Goal: Transaction & Acquisition: Register for event/course

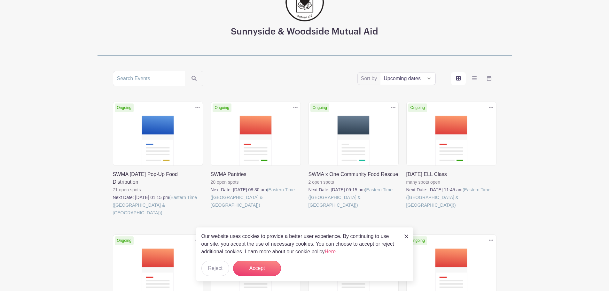
scroll to position [64, 0]
click at [407, 234] on link at bounding box center [407, 237] width 4 height 8
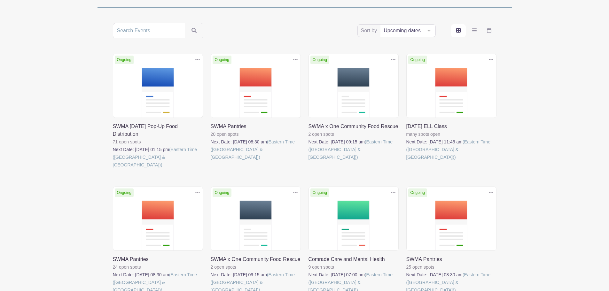
scroll to position [96, 0]
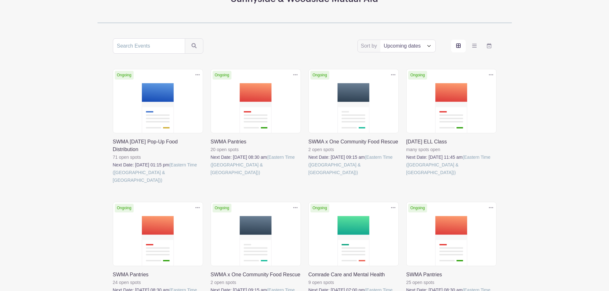
click at [211, 177] on link at bounding box center [211, 177] width 0 height 0
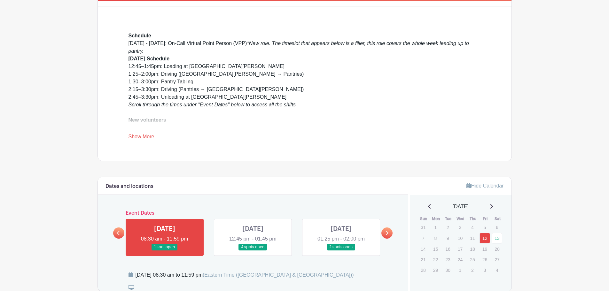
scroll to position [192, 0]
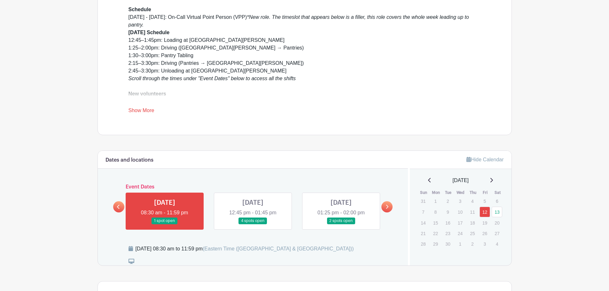
click at [253, 225] on link at bounding box center [253, 225] width 0 height 0
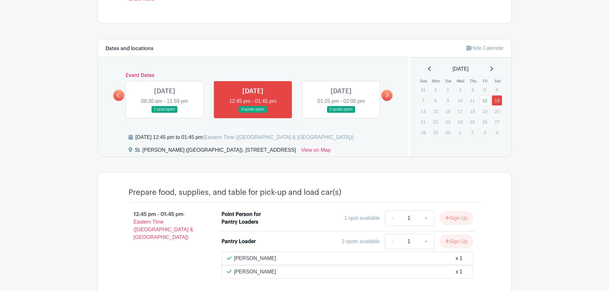
scroll to position [301, 0]
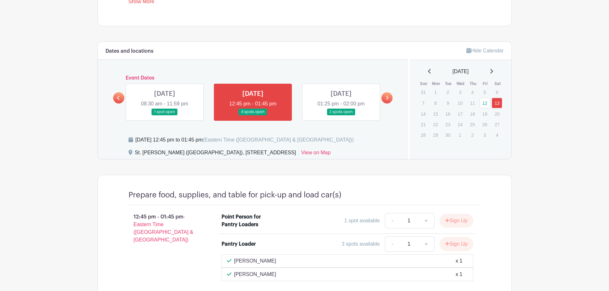
click at [341, 115] on link at bounding box center [341, 115] width 0 height 0
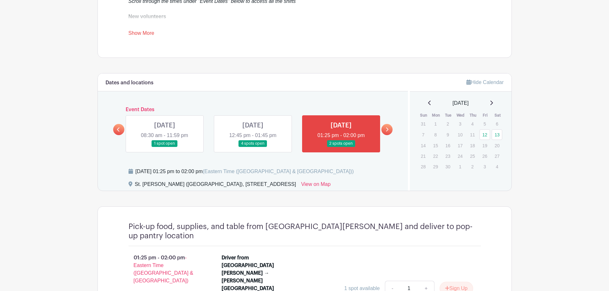
scroll to position [232, 0]
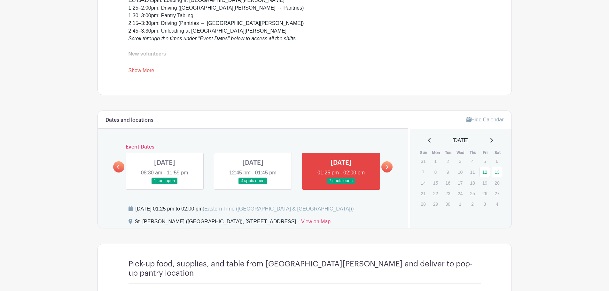
click at [253, 185] on link at bounding box center [253, 185] width 0 height 0
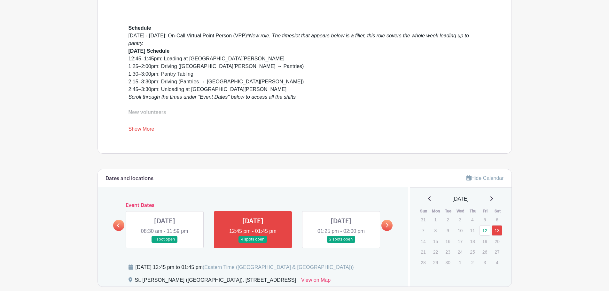
scroll to position [173, 0]
click at [387, 225] on icon at bounding box center [387, 226] width 3 height 4
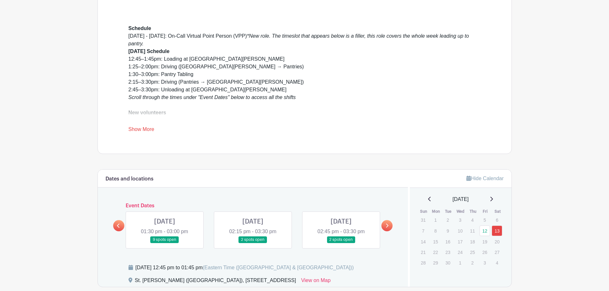
click at [165, 243] on link at bounding box center [165, 243] width 0 height 0
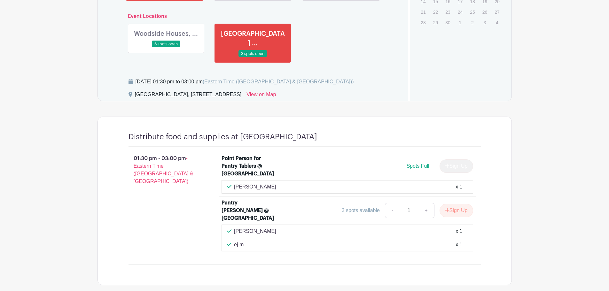
scroll to position [414, 0]
click at [459, 209] on button "Sign Up" at bounding box center [457, 210] width 34 height 13
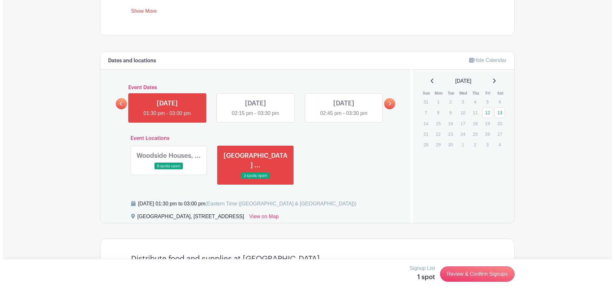
scroll to position [446, 0]
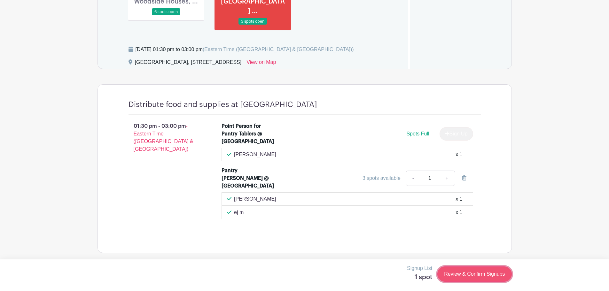
click at [478, 275] on link "Review & Confirm Signups" at bounding box center [475, 274] width 74 height 15
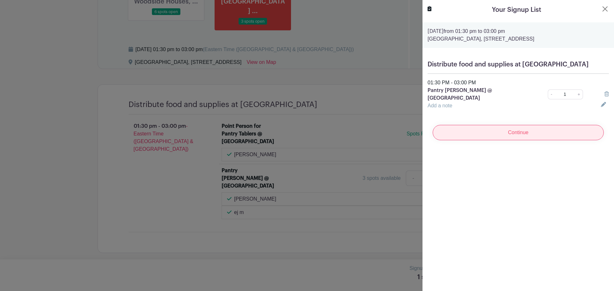
click at [492, 140] on input "Continue" at bounding box center [518, 132] width 171 height 15
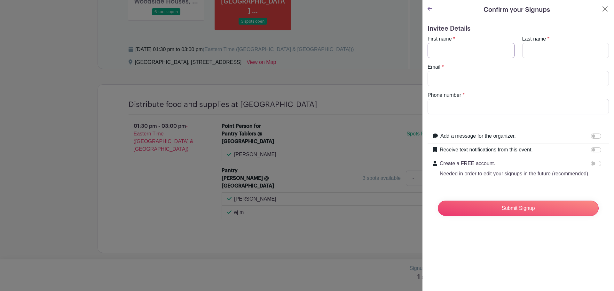
click at [447, 52] on input "First name" at bounding box center [471, 50] width 87 height 15
type input "[PERSON_NAME]"
type input "[EMAIL_ADDRESS][DOMAIN_NAME]"
drag, startPoint x: 544, startPoint y: 51, endPoint x: 550, endPoint y: 53, distance: 6.2
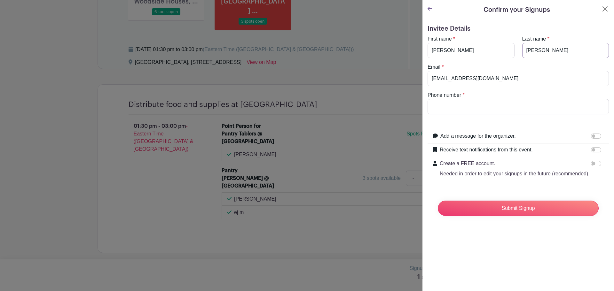
click at [550, 53] on input "[PERSON_NAME]" at bounding box center [565, 50] width 87 height 15
click at [482, 105] on input "Phone number" at bounding box center [518, 106] width 181 height 15
type input "5164480023"
click at [591, 151] on input "Receive text notifications from this event." at bounding box center [596, 149] width 10 height 5
checkbox input "true"
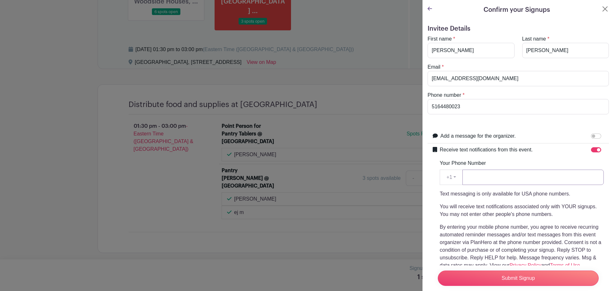
click at [494, 180] on input "Your Phone Number" at bounding box center [533, 177] width 141 height 15
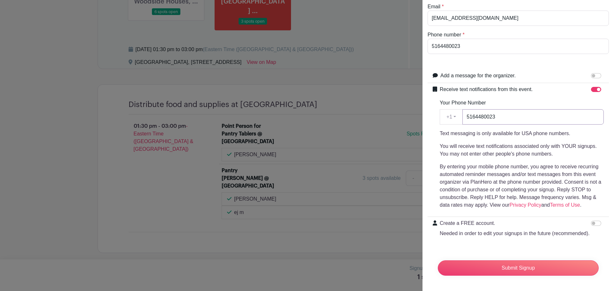
type input "5164480023"
click at [591, 221] on input "Create a FREE account. Needed in order to edit your signups in the future (reco…" at bounding box center [596, 223] width 10 height 5
checkbox input "true"
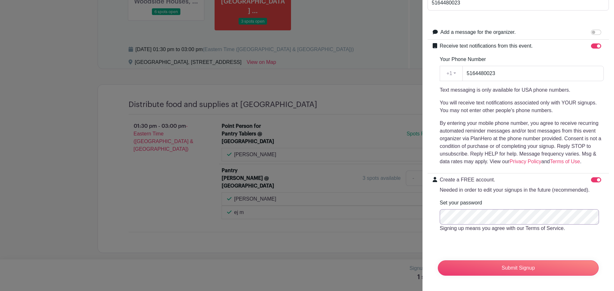
scroll to position [116, 0]
click at [527, 265] on input "Submit Signup" at bounding box center [518, 268] width 161 height 15
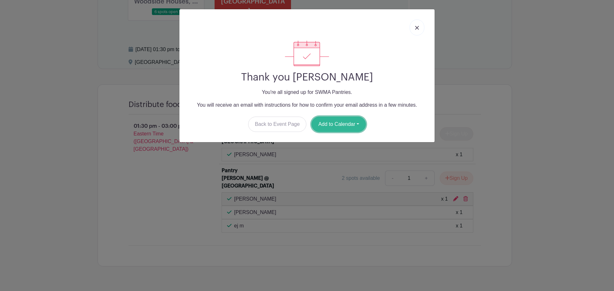
click at [330, 126] on button "Add to Calendar" at bounding box center [339, 124] width 54 height 15
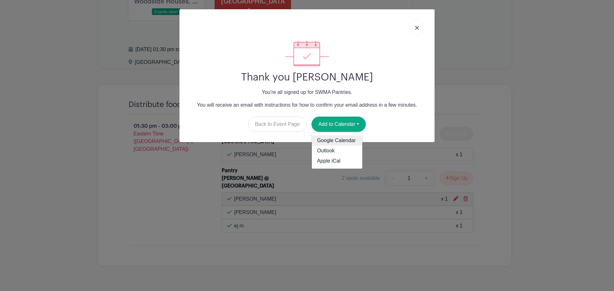
click at [331, 139] on link "Google Calendar" at bounding box center [337, 141] width 51 height 10
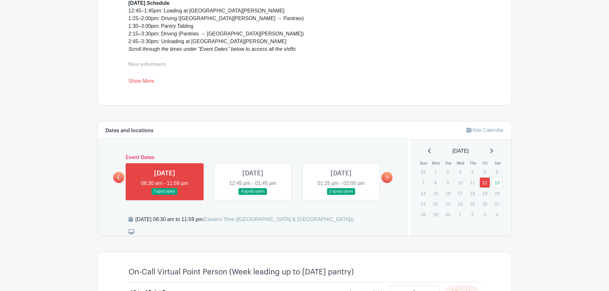
scroll to position [235, 0]
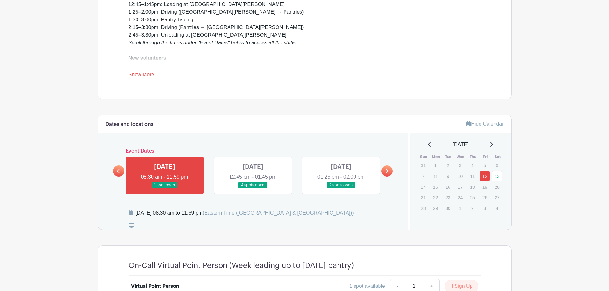
click at [388, 171] on icon at bounding box center [387, 171] width 3 height 5
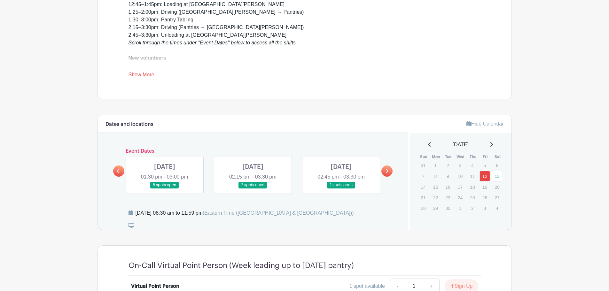
click at [165, 189] on link at bounding box center [165, 189] width 0 height 0
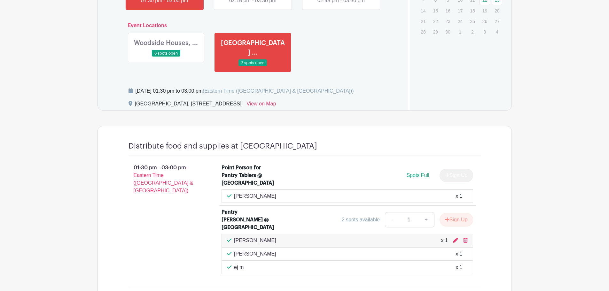
scroll to position [427, 0]
